Goal: Information Seeking & Learning: Learn about a topic

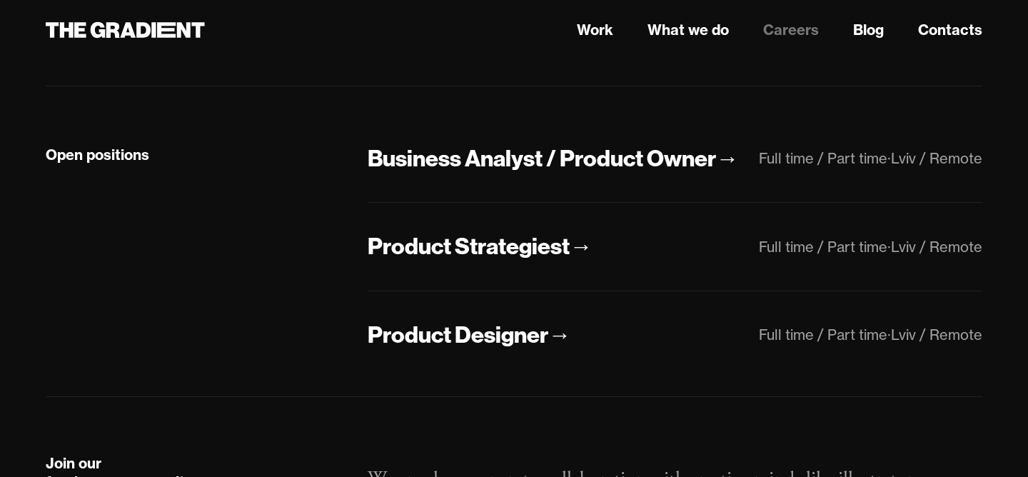
scroll to position [298, 0]
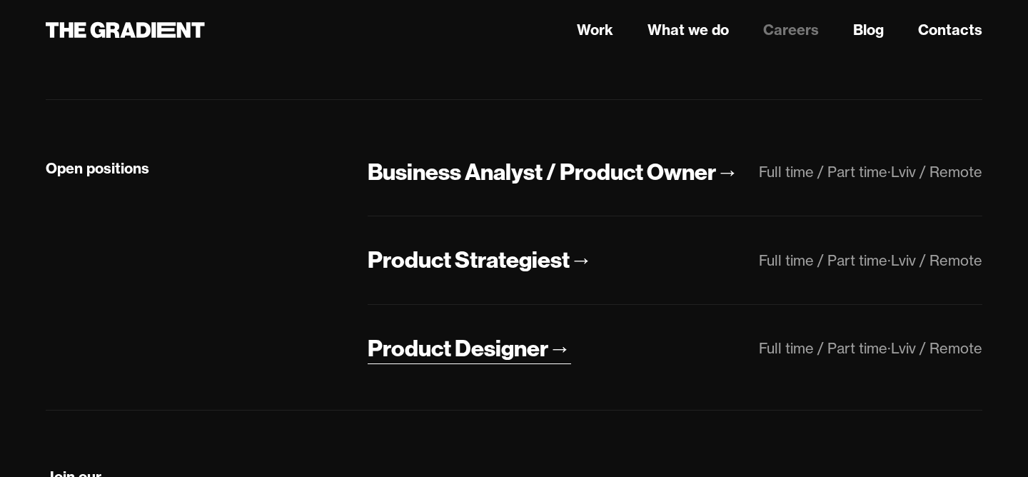
click at [465, 350] on div "Product Designer" at bounding box center [457, 348] width 181 height 30
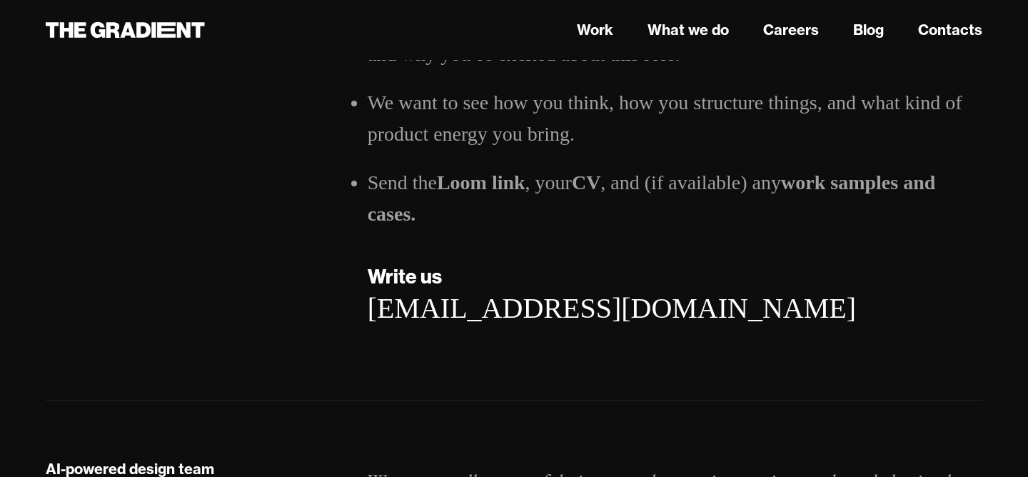
scroll to position [2599, 0]
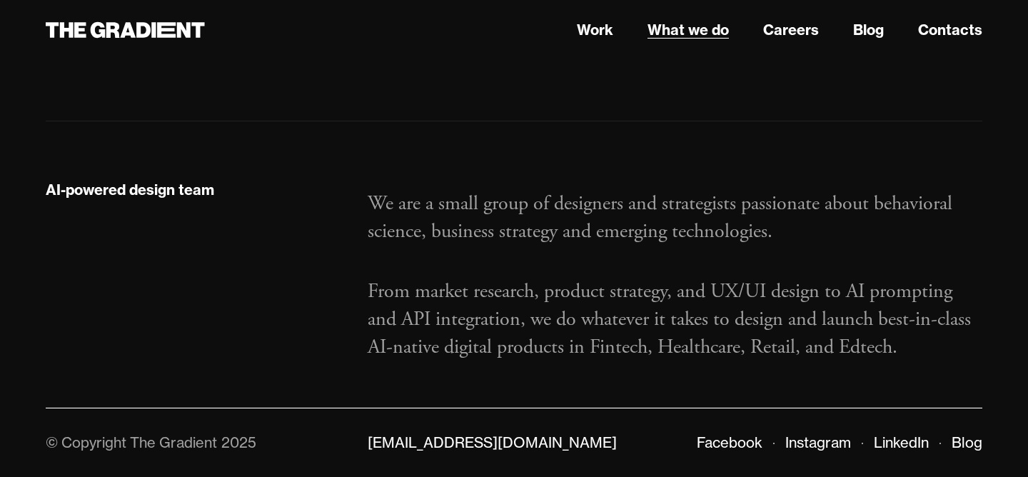
click at [689, 28] on link "What we do" at bounding box center [687, 29] width 81 height 21
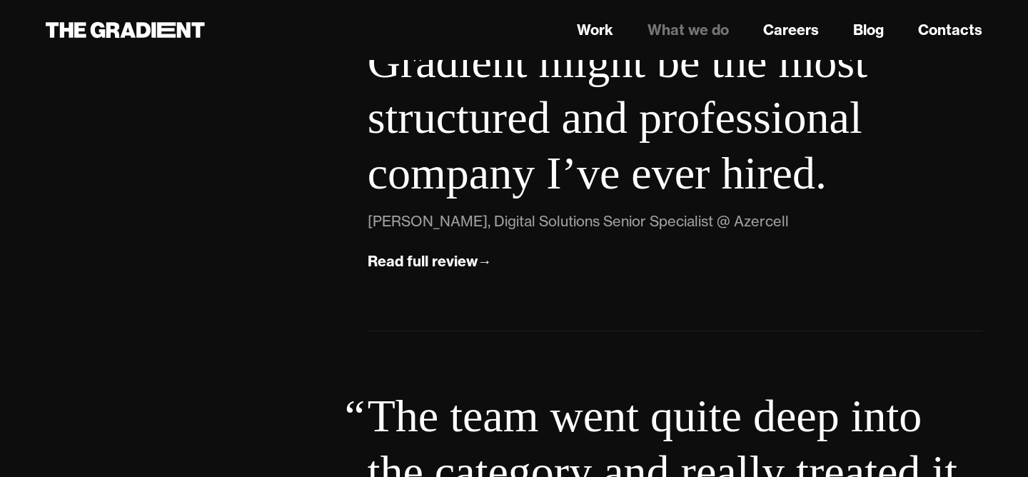
scroll to position [5035, 0]
